Goal: Information Seeking & Learning: Understand process/instructions

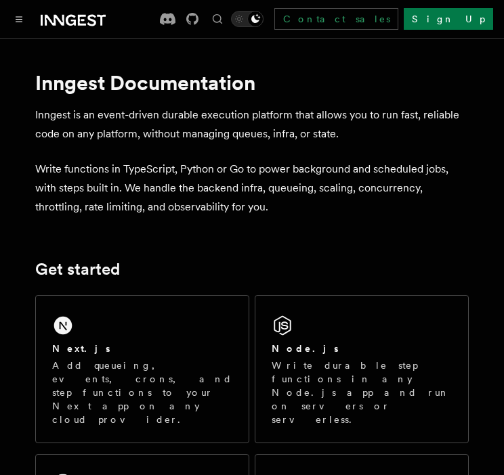
click at [122, 330] on div "Next.js Add queueing, events, crons, and step functions to your Next app on any…" at bounding box center [142, 369] width 213 height 147
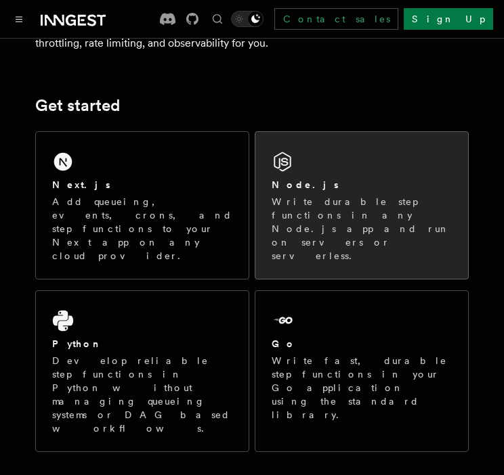
scroll to position [165, 0]
click at [343, 225] on p "Write durable step functions in any Node.js app and run on servers or serverles…" at bounding box center [361, 228] width 180 height 68
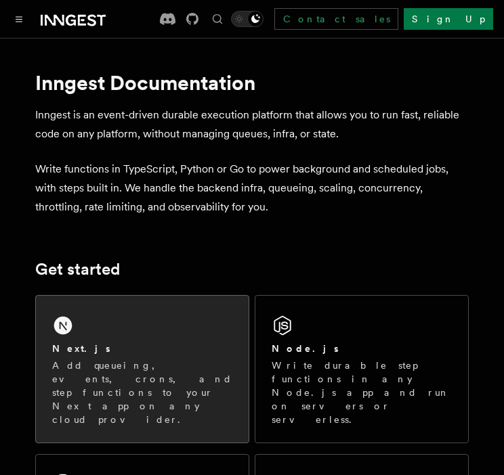
click at [144, 369] on p "Add queueing, events, crons, and step functions to your Next app on any cloud p…" at bounding box center [142, 393] width 180 height 68
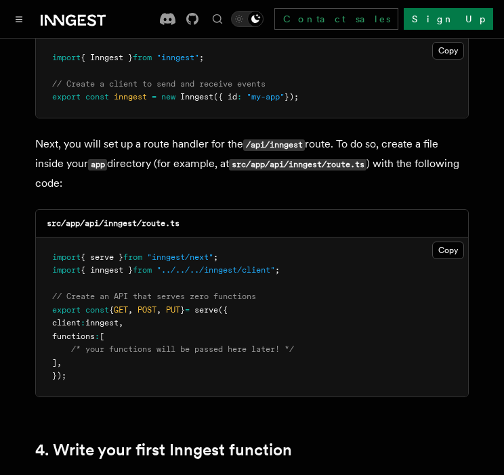
scroll to position [1843, 0]
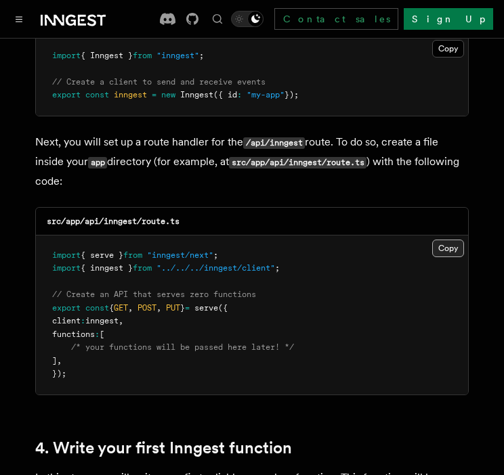
click at [447, 240] on button "Copy Copied" at bounding box center [448, 249] width 32 height 18
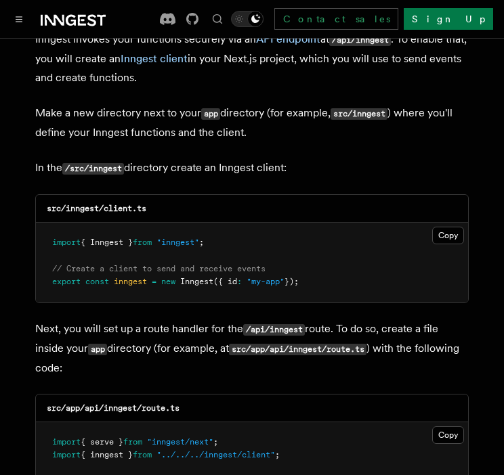
scroll to position [1649, 0]
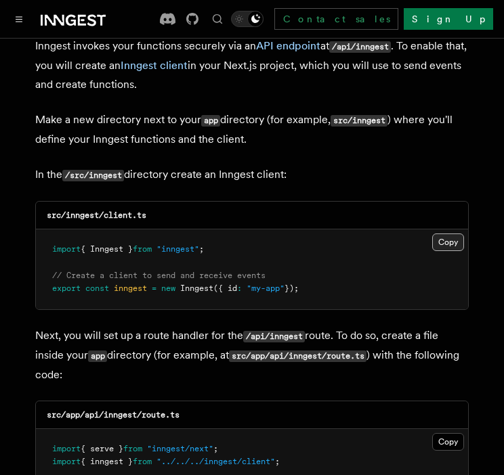
click at [444, 234] on button "Copy Copied" at bounding box center [448, 243] width 32 height 18
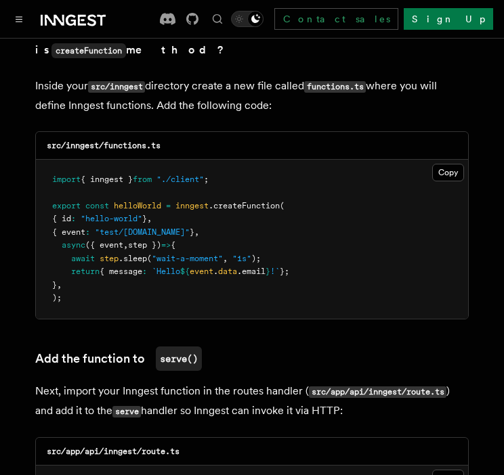
scroll to position [2443, 0]
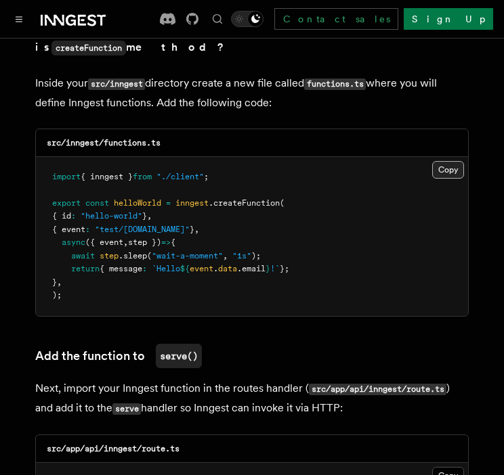
click at [443, 161] on button "Copy Copied" at bounding box center [448, 170] width 32 height 18
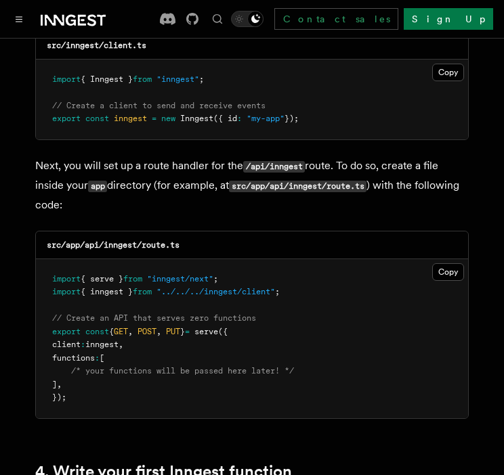
scroll to position [1820, 0]
